Goal: Task Accomplishment & Management: Manage account settings

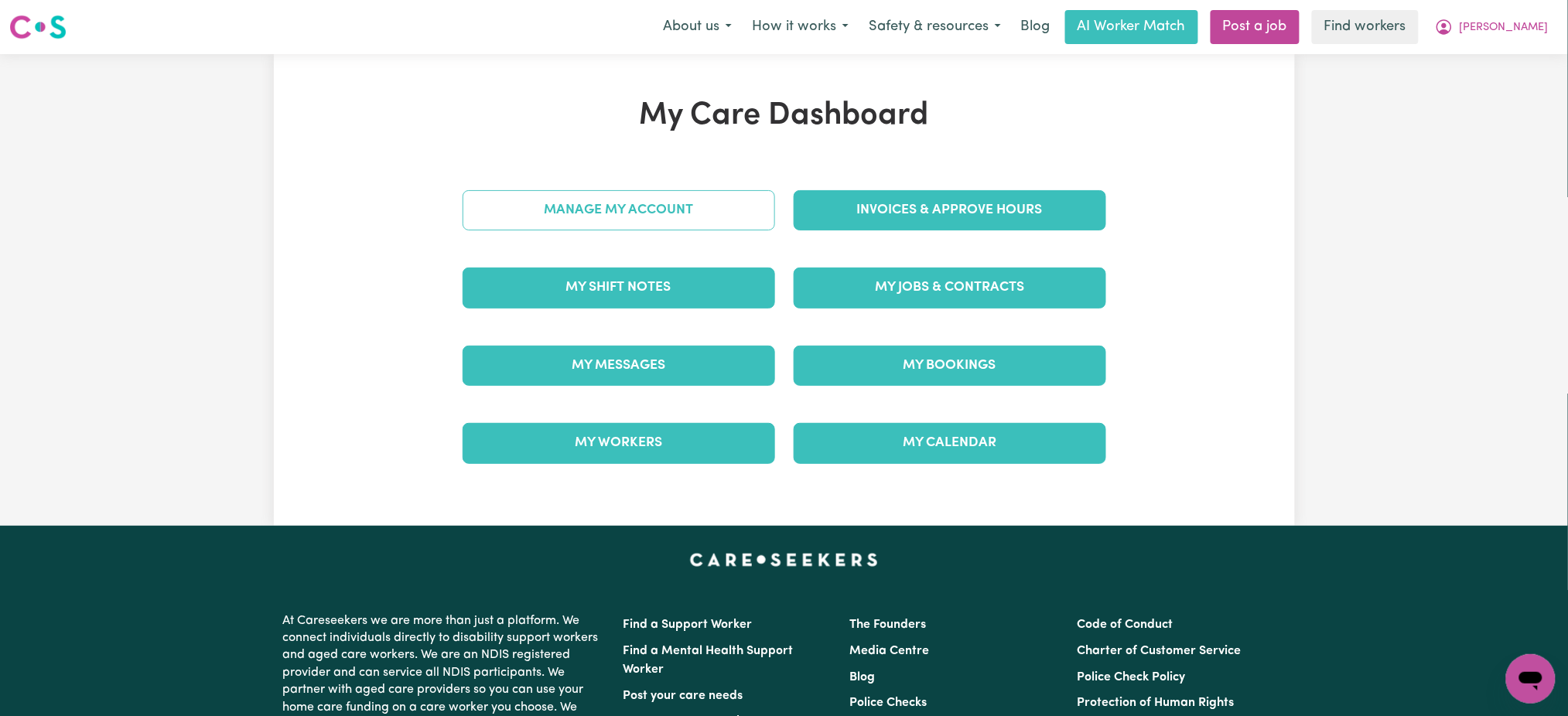
click at [724, 229] on link "Manage My Account" at bounding box center [618, 210] width 313 height 40
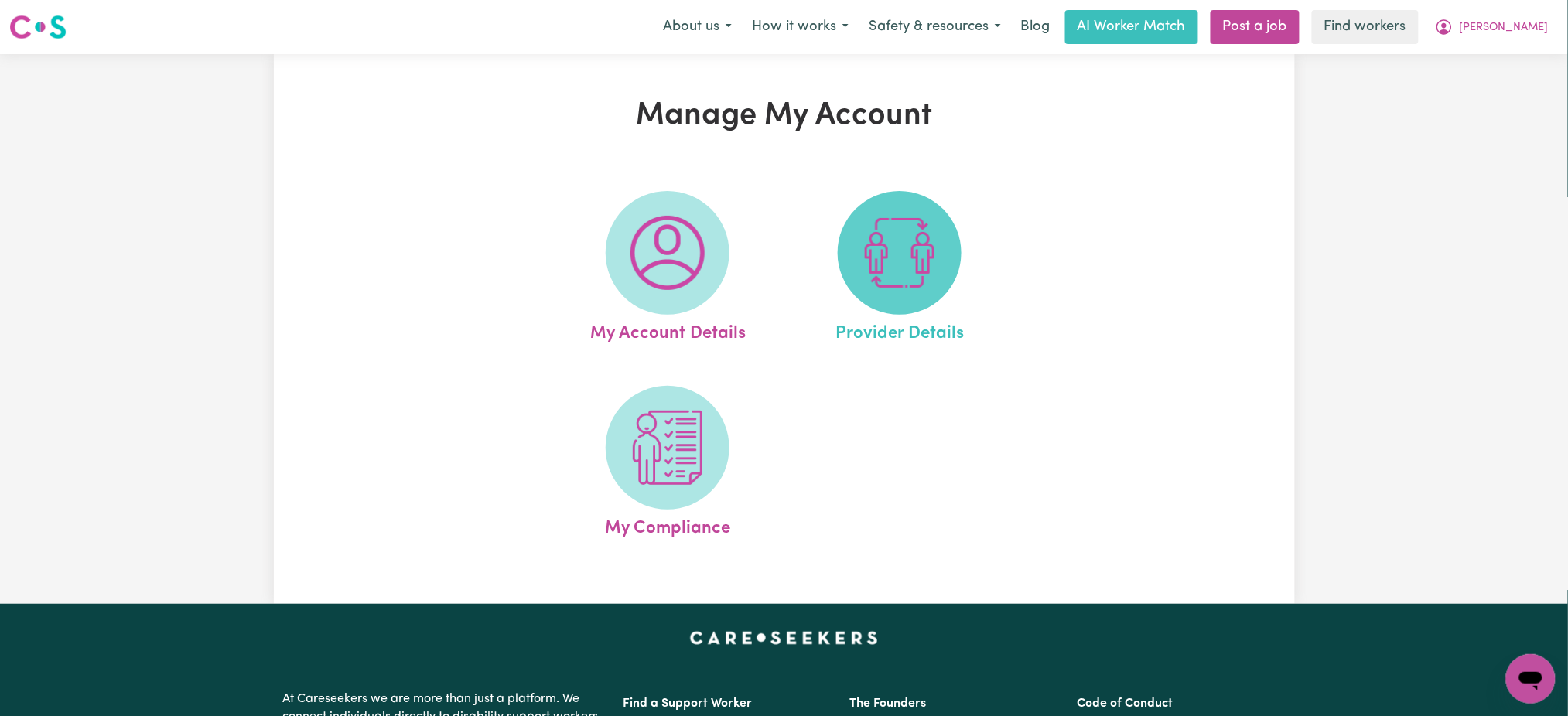
click at [884, 230] on img at bounding box center [899, 253] width 74 height 74
select select "NDIS_FUNDING_PLAN_MANAGED"
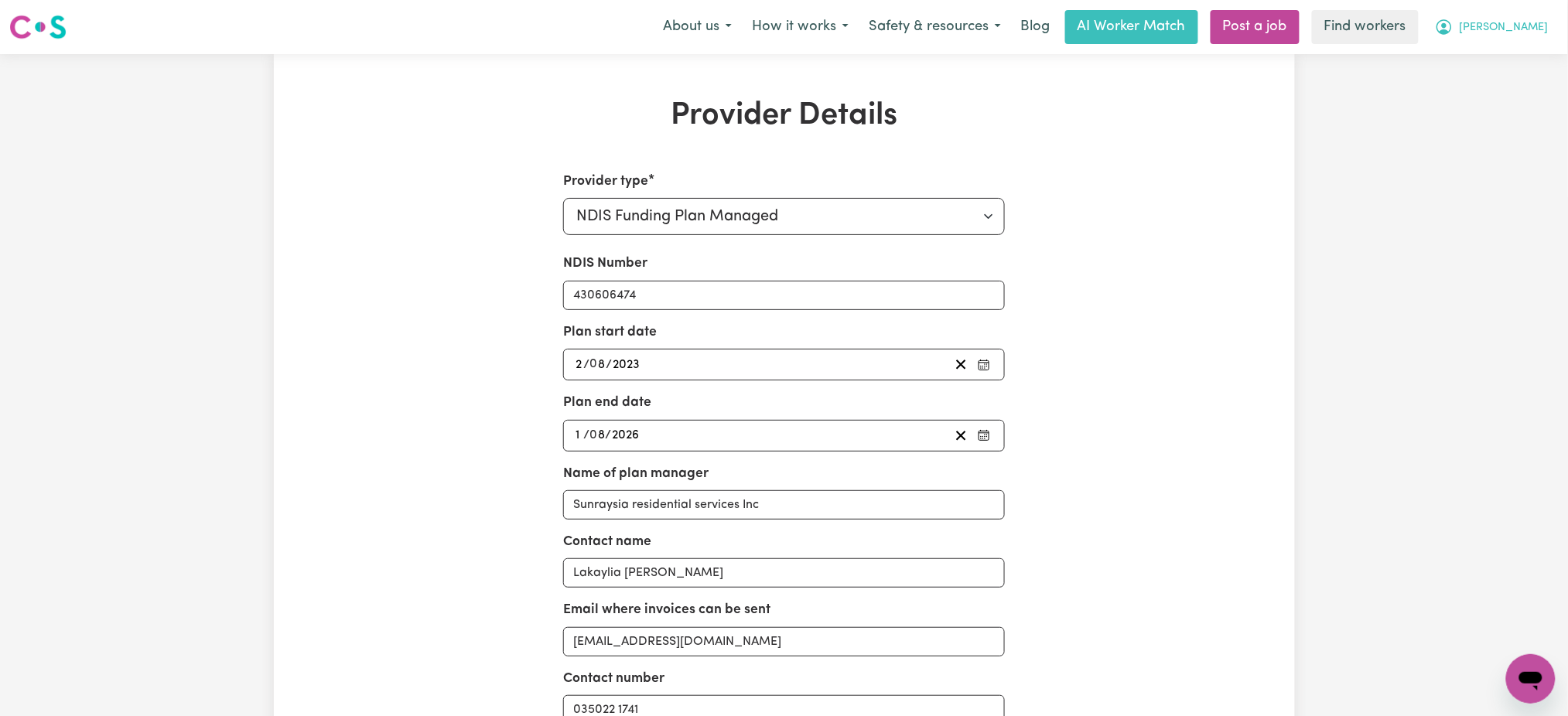
click at [1536, 20] on span "[PERSON_NAME]" at bounding box center [1504, 28] width 89 height 17
click at [1531, 88] on link "Logout" at bounding box center [1497, 89] width 122 height 30
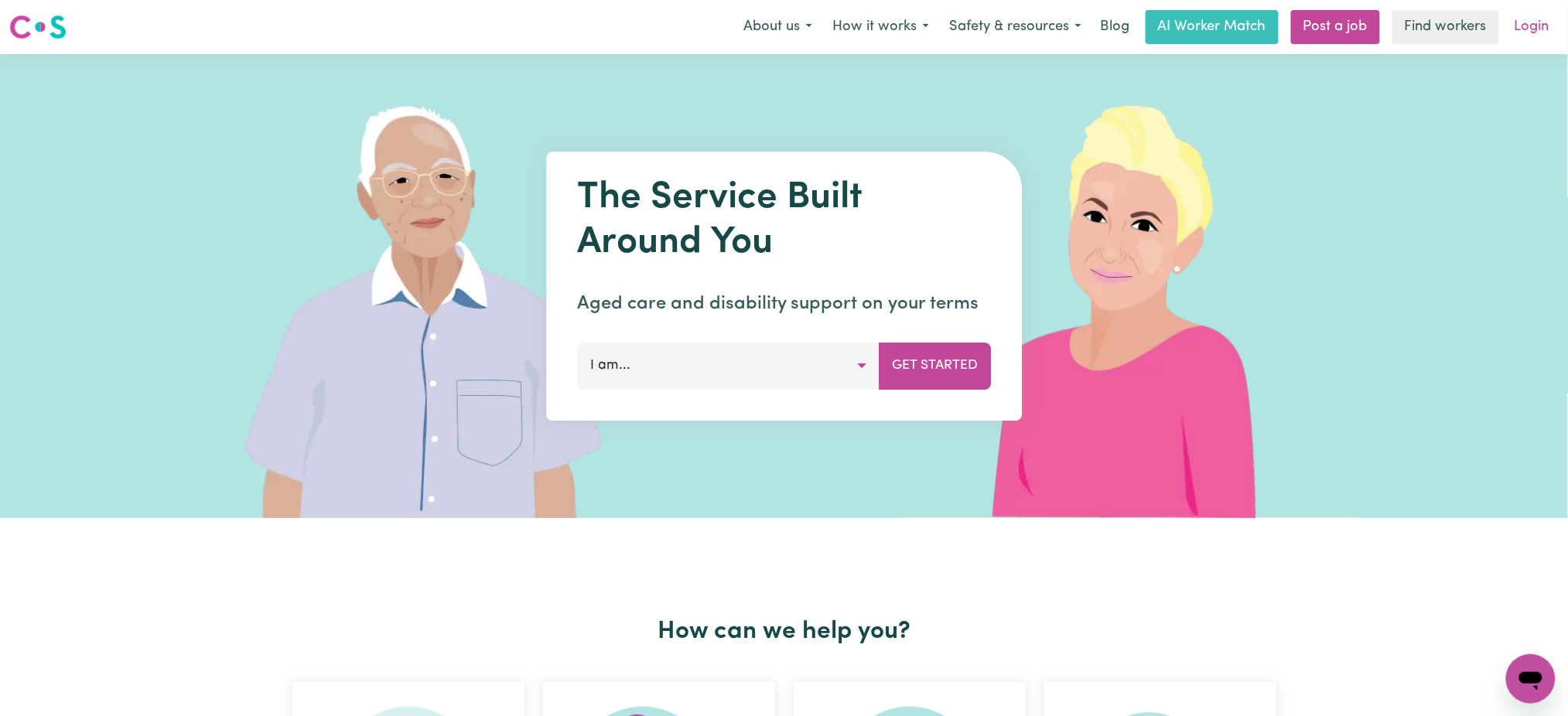
click at [1532, 32] on link "Login" at bounding box center [1532, 27] width 54 height 34
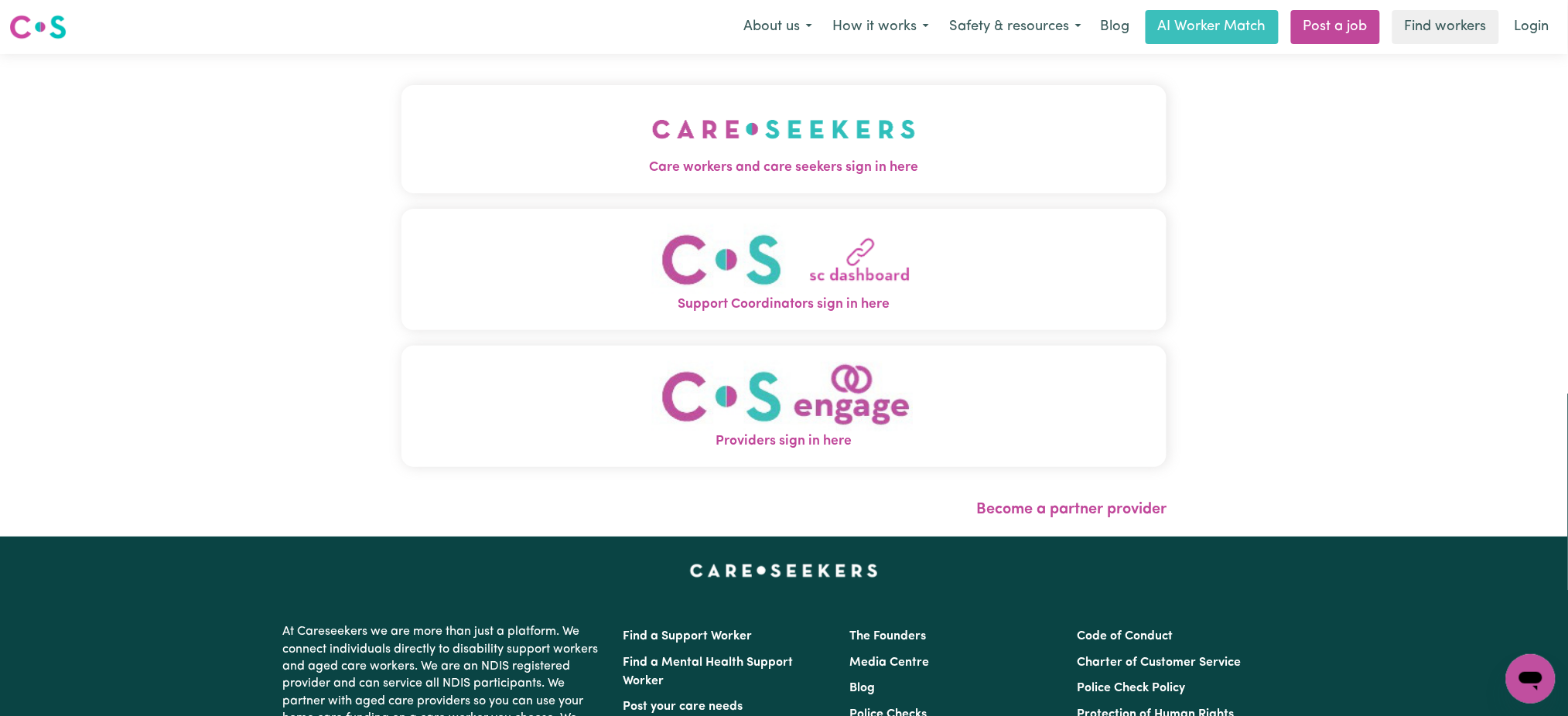
click at [523, 156] on button "Care workers and care seekers sign in here" at bounding box center [784, 139] width 765 height 109
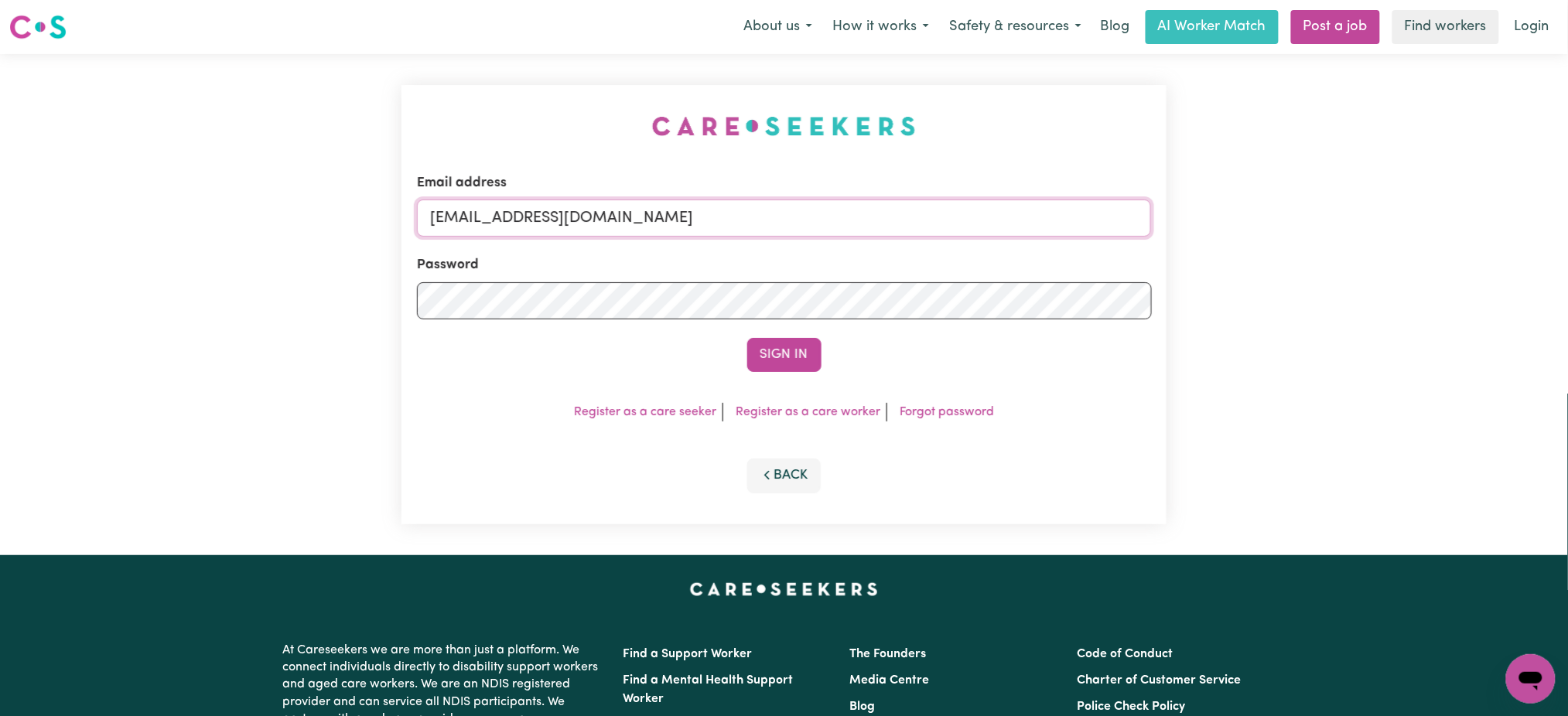
click at [533, 234] on input "[EMAIL_ADDRESS][DOMAIN_NAME]" at bounding box center [784, 218] width 735 height 37
drag, startPoint x: 509, startPoint y: 217, endPoint x: 1189, endPoint y: 207, distance: 680.1
click at [1189, 207] on div "Email address [EMAIL_ADDRESS][DOMAIN_NAME] Password Sign In Register as a care …" at bounding box center [784, 304] width 1568 height 501
type input "[EMAIL_ADDRESS][DOMAIN_NAME]"
click at [747, 338] on button "Sign In" at bounding box center [784, 354] width 74 height 34
